Goal: Information Seeking & Learning: Learn about a topic

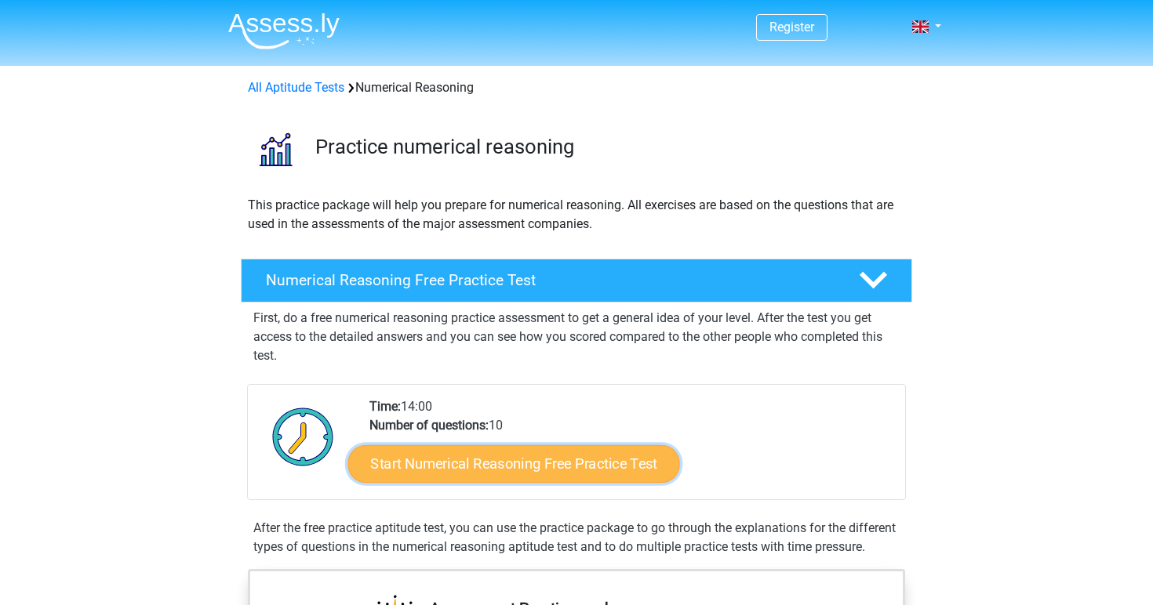
click at [539, 475] on link "Start Numerical Reasoning Free Practice Test" at bounding box center [514, 464] width 332 height 38
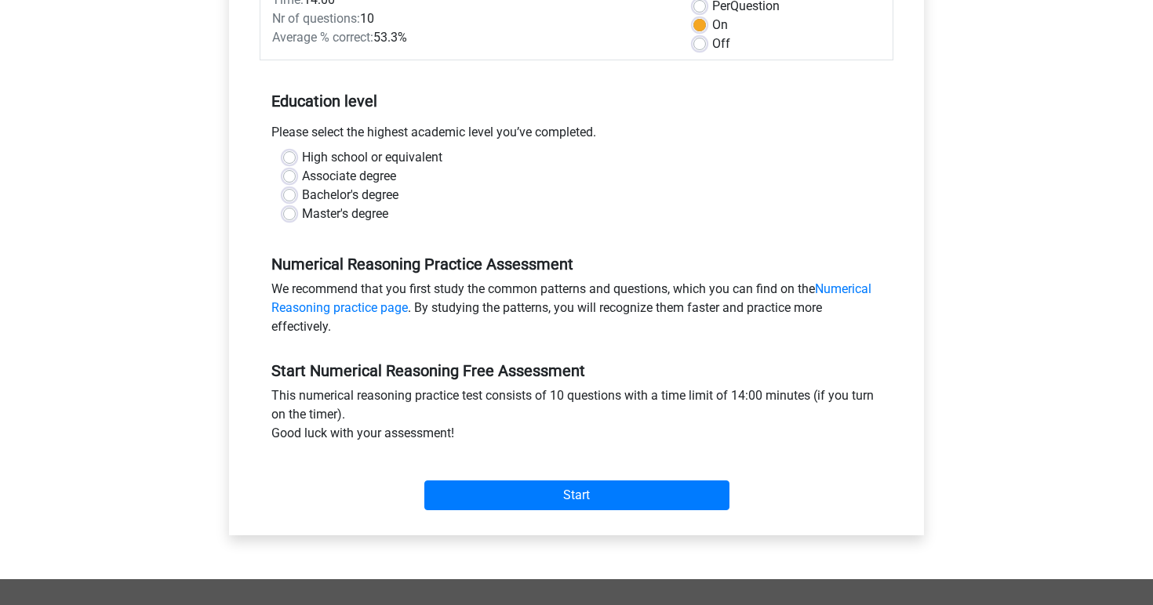
scroll to position [246, 0]
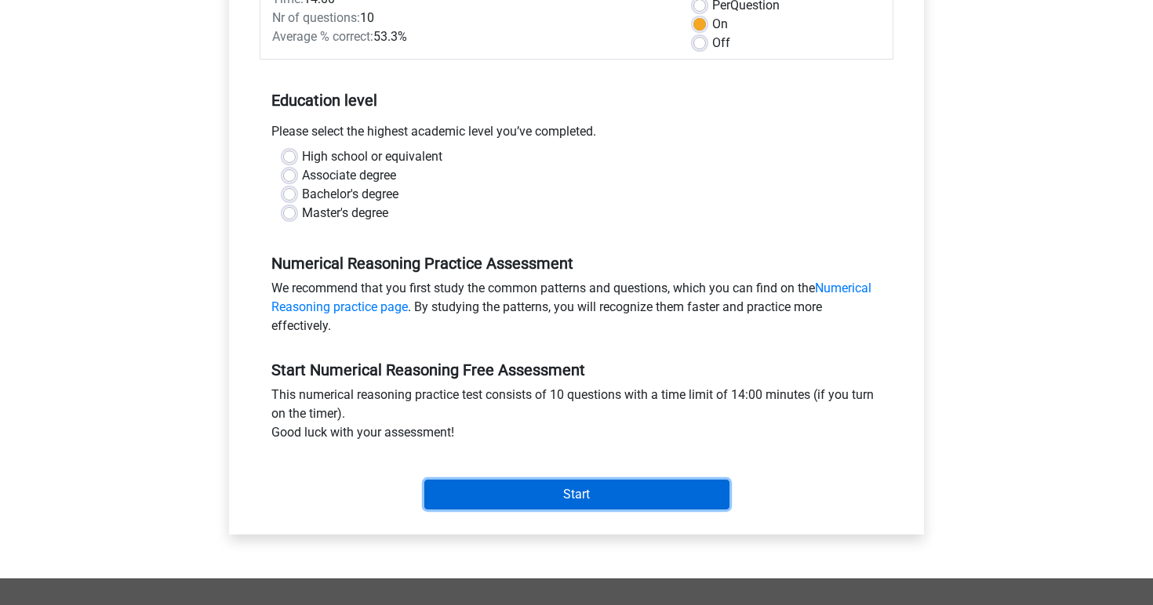
click at [591, 489] on input "Start" at bounding box center [576, 495] width 305 height 30
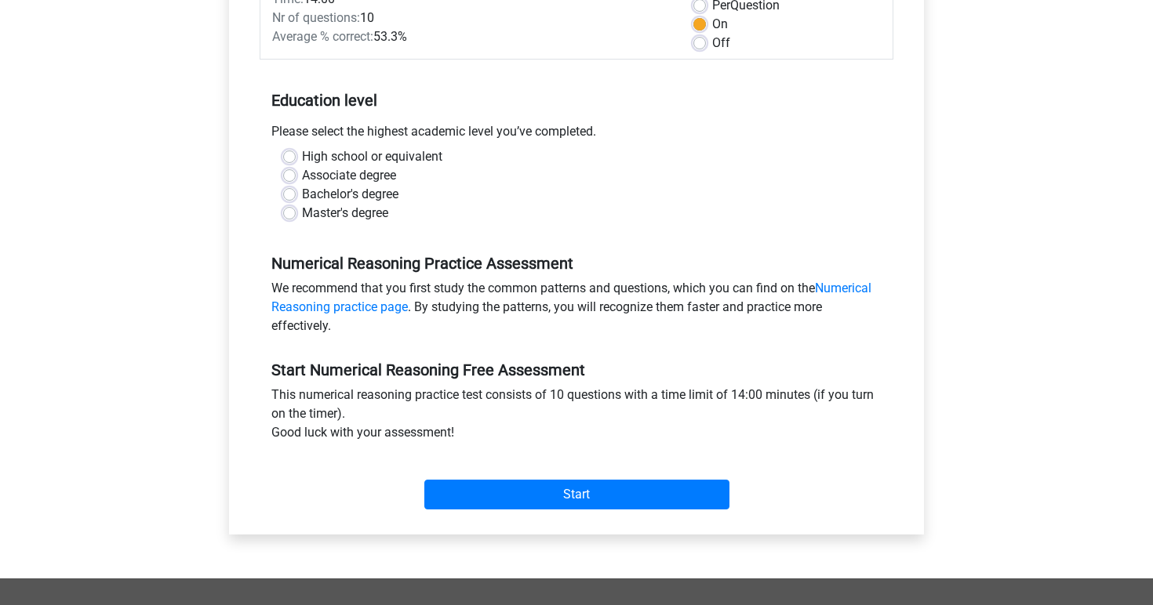
click at [380, 149] on label "High school or equivalent" at bounding box center [372, 156] width 140 height 19
click at [296, 149] on input "High school or equivalent" at bounding box center [289, 155] width 13 height 16
radio input "true"
click at [354, 195] on label "Bachelor's degree" at bounding box center [350, 194] width 96 height 19
click at [296, 195] on input "Bachelor's degree" at bounding box center [289, 193] width 13 height 16
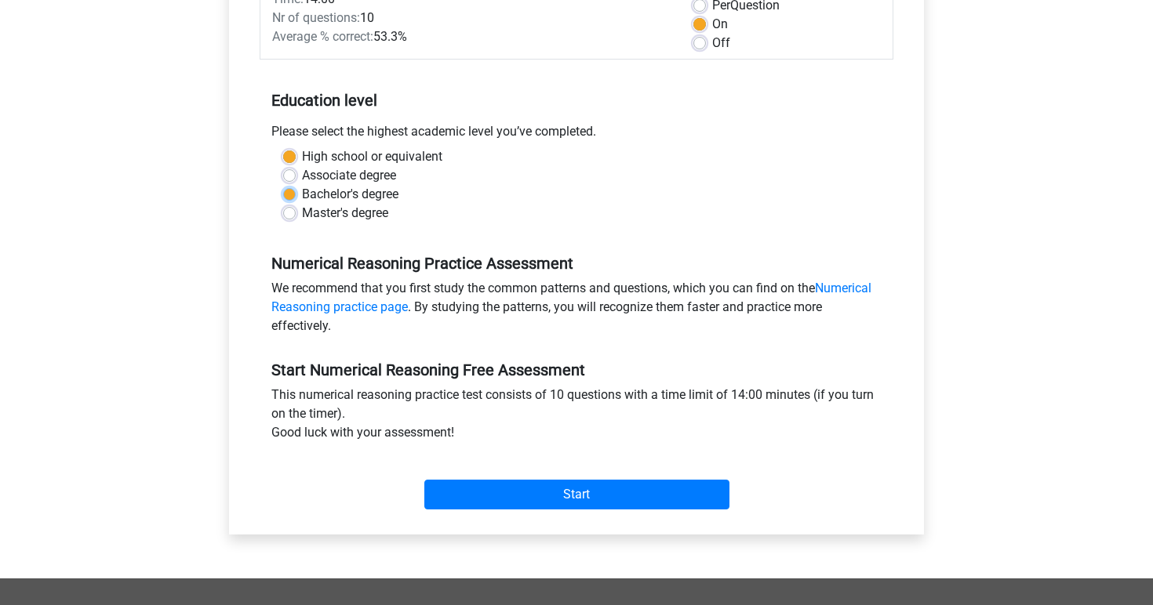
radio input "true"
click at [352, 222] on label "Master's degree" at bounding box center [345, 213] width 86 height 19
click at [296, 220] on input "Master's degree" at bounding box center [289, 212] width 13 height 16
radio input "true"
click at [588, 479] on div "Start" at bounding box center [577, 482] width 634 height 55
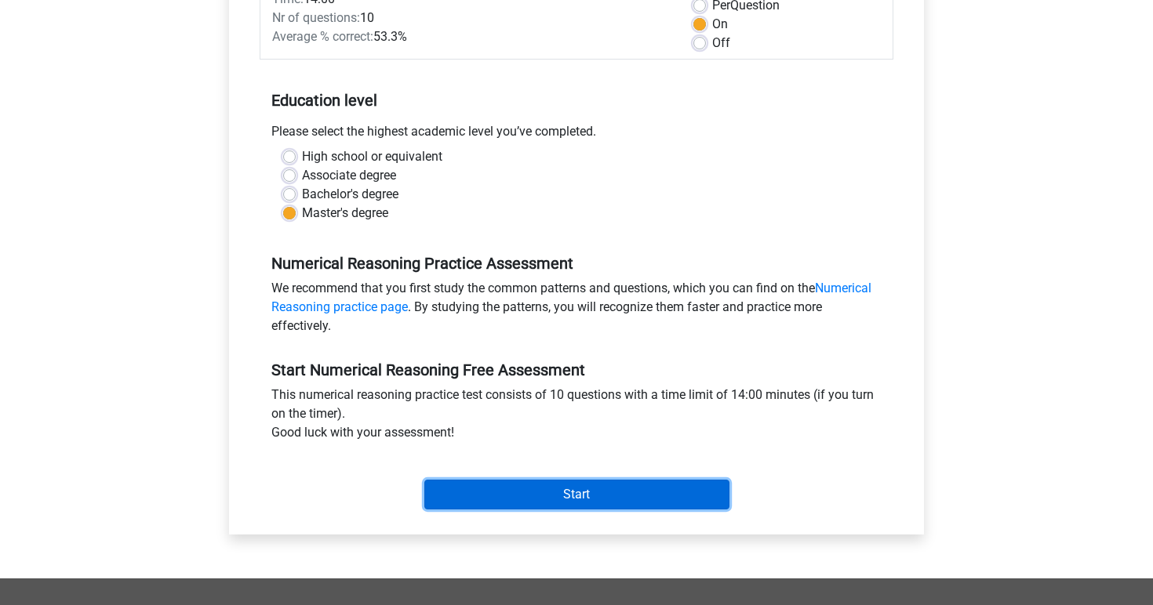
click at [600, 503] on input "Start" at bounding box center [576, 495] width 305 height 30
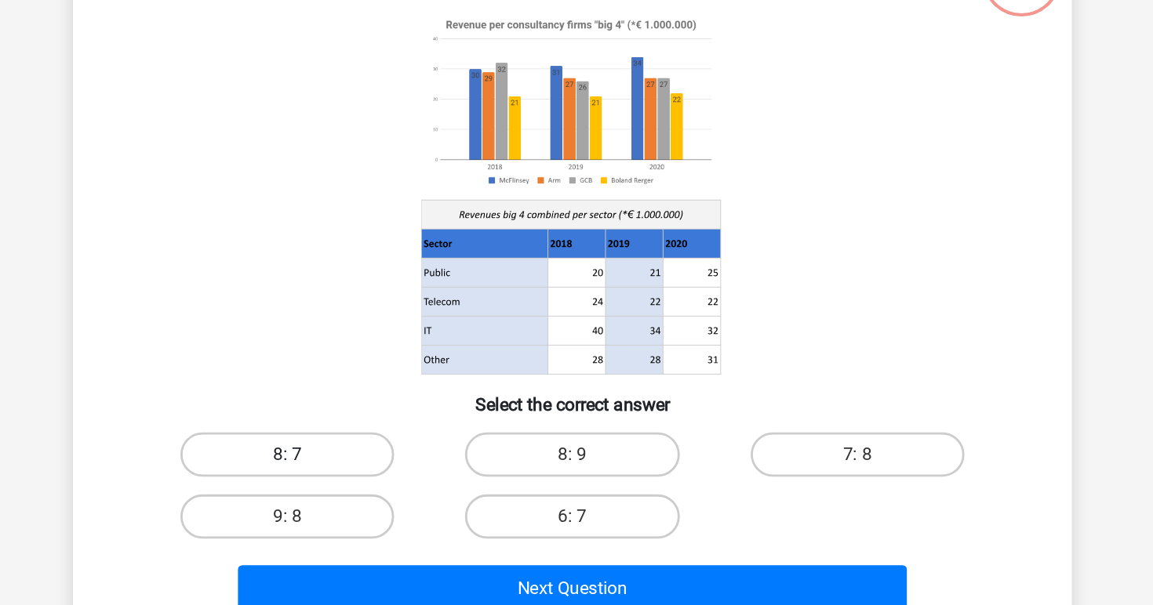
click at [395, 457] on label "8: 7" at bounding box center [374, 458] width 151 height 31
click at [385, 459] on input "8: 7" at bounding box center [380, 464] width 10 height 10
radio input "true"
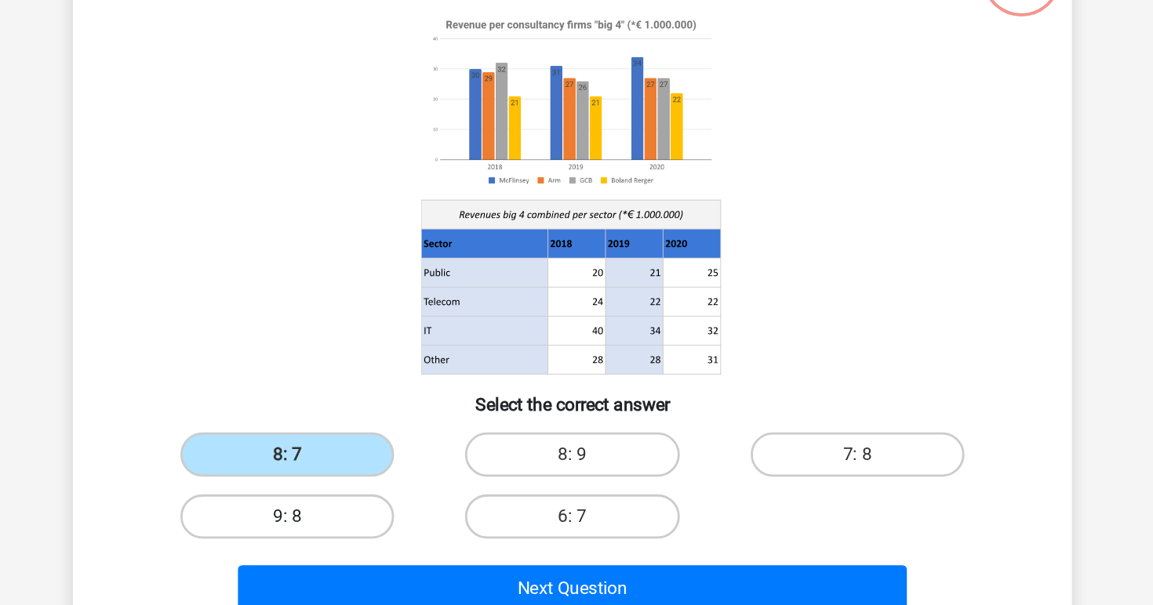
click at [392, 498] on label "9: 8" at bounding box center [374, 502] width 151 height 31
click at [385, 503] on input "9: 8" at bounding box center [380, 508] width 10 height 10
radio input "true"
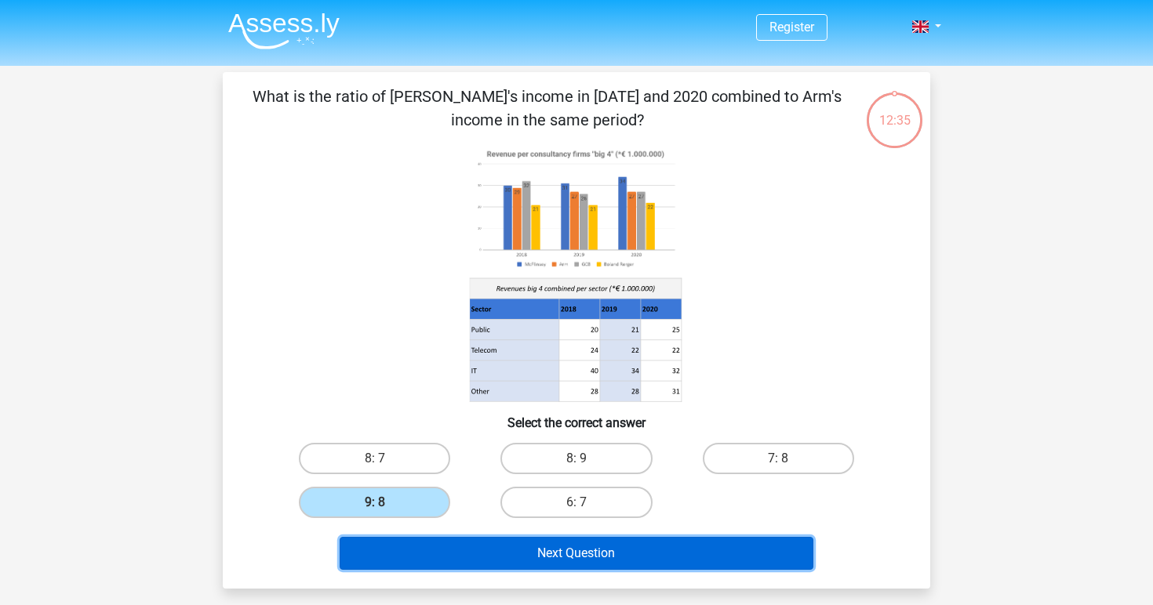
click at [588, 558] on button "Next Question" at bounding box center [577, 553] width 474 height 33
